Goal: Task Accomplishment & Management: Use online tool/utility

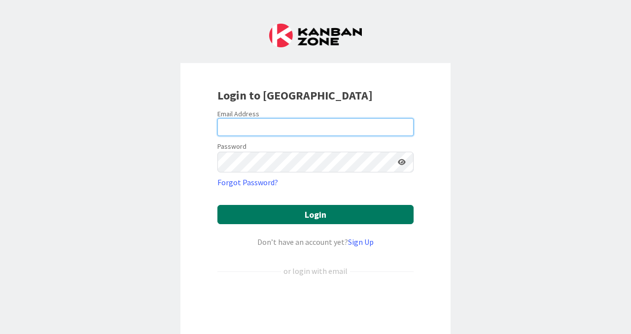
type input "[PERSON_NAME][EMAIL_ADDRESS][PERSON_NAME][DOMAIN_NAME]"
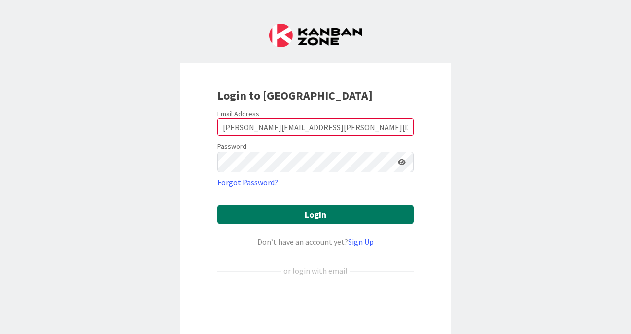
click at [358, 224] on button "Login" at bounding box center [315, 214] width 196 height 19
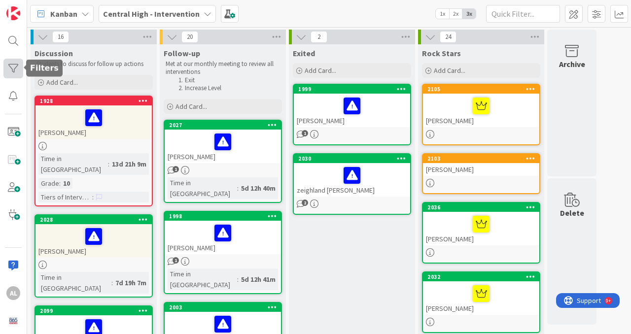
click at [12, 66] on div at bounding box center [13, 69] width 20 height 20
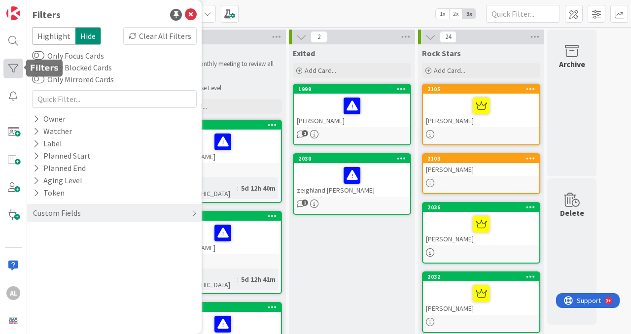
click at [15, 71] on div at bounding box center [13, 69] width 20 height 20
click at [10, 105] on div at bounding box center [13, 96] width 20 height 20
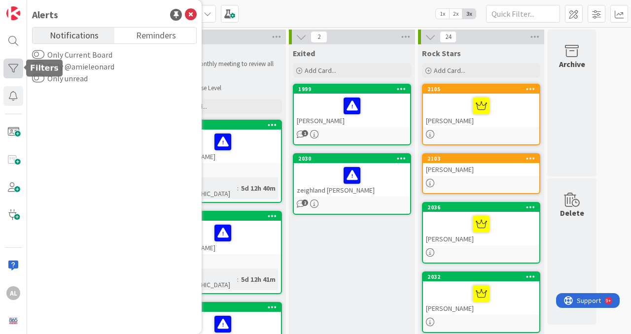
click at [15, 67] on div at bounding box center [13, 69] width 20 height 20
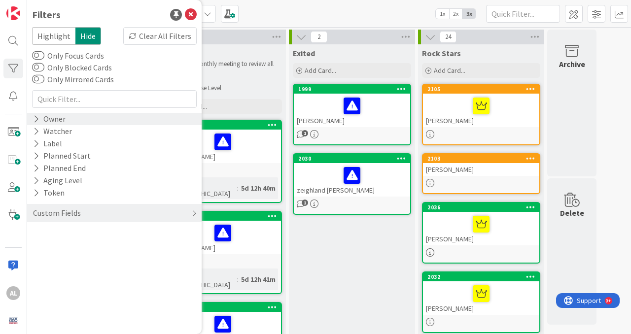
click at [71, 123] on div "Owner" at bounding box center [114, 119] width 175 height 12
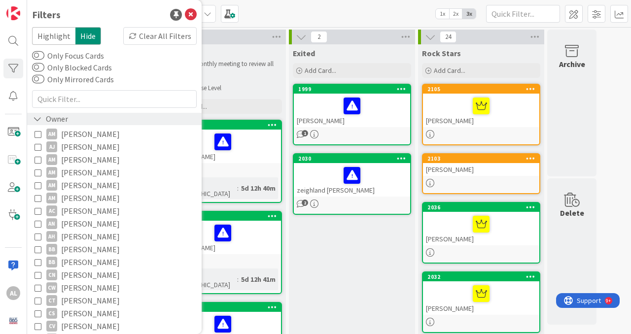
click at [71, 123] on div "Owner" at bounding box center [114, 119] width 175 height 12
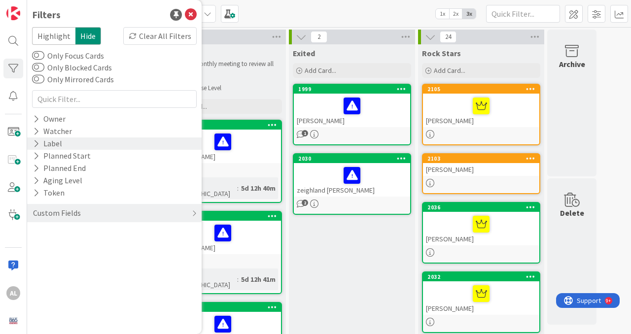
click at [38, 142] on icon at bounding box center [36, 144] width 6 height 8
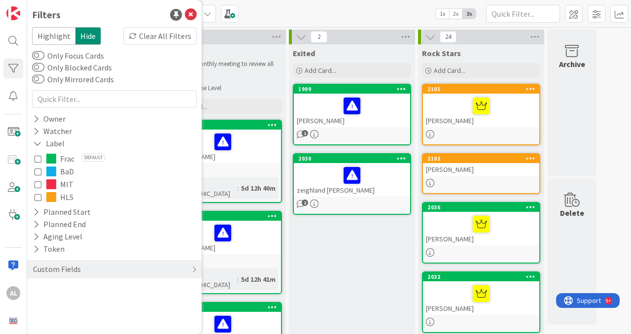
click at [37, 171] on icon at bounding box center [38, 171] width 7 height 7
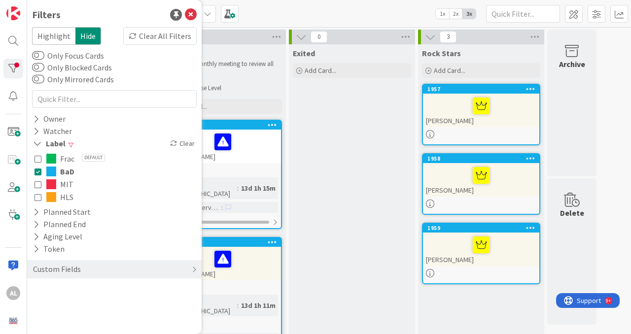
click at [374, 216] on div "Exited Add Card..." at bounding box center [352, 337] width 126 height 586
